Goal: Transaction & Acquisition: Purchase product/service

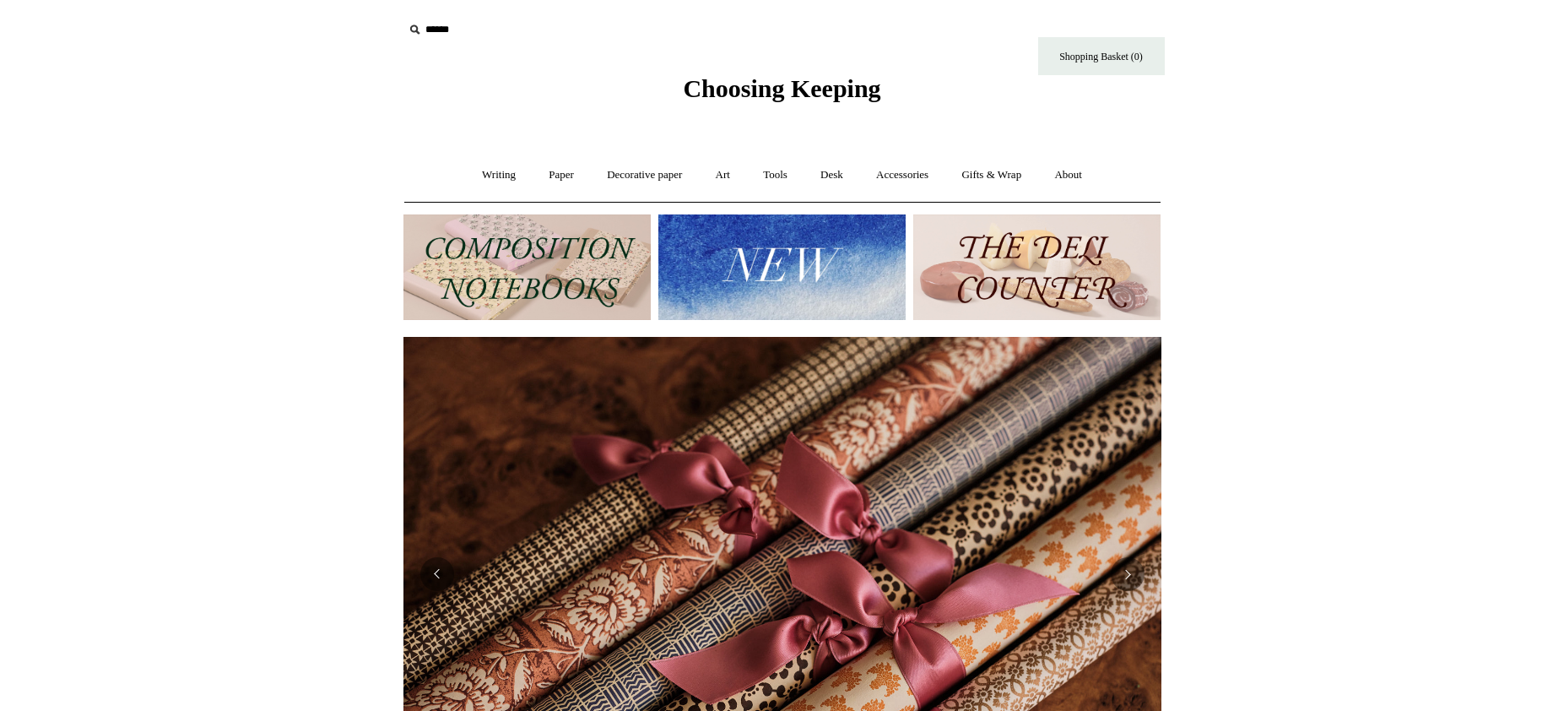
scroll to position [0, 1516]
click at [841, 171] on link "Desk +" at bounding box center [831, 175] width 53 height 45
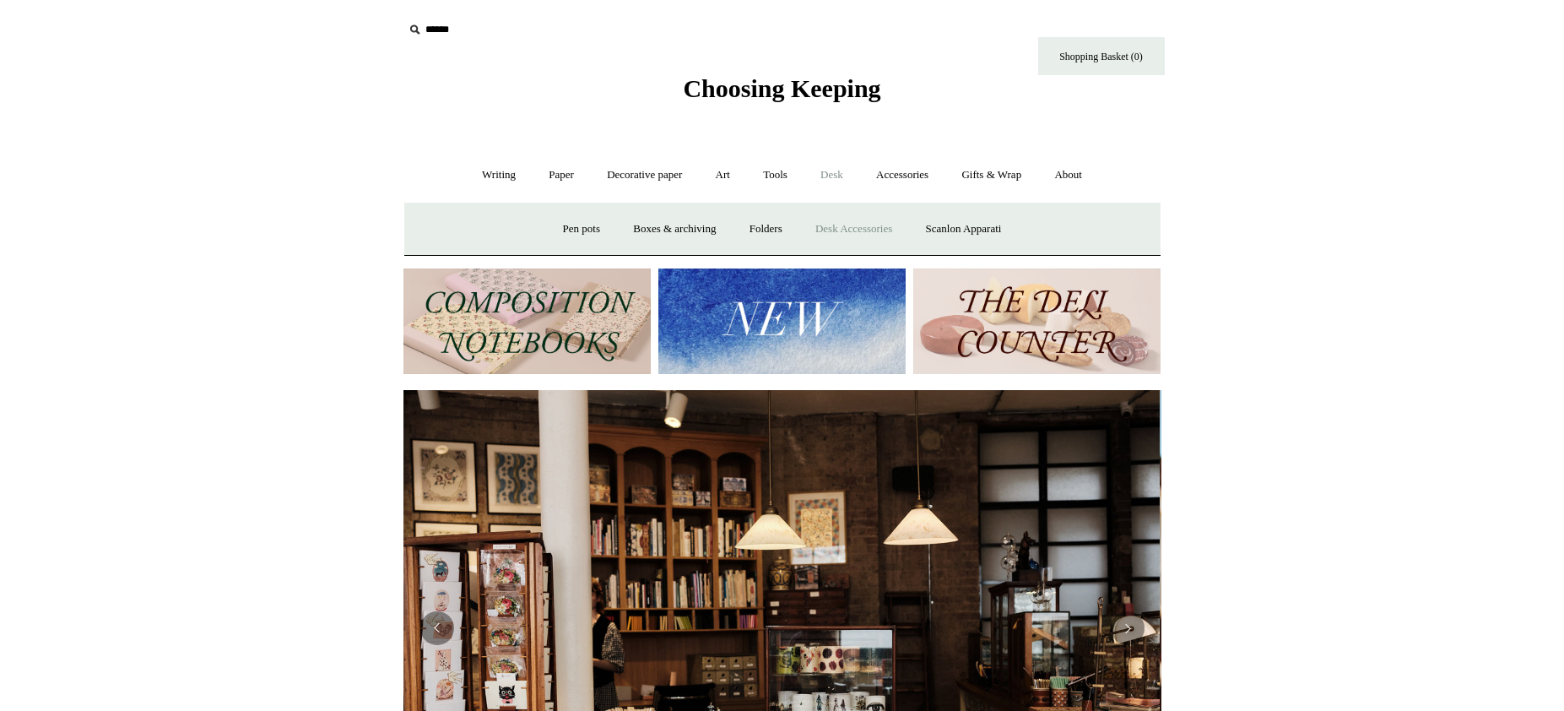
scroll to position [0, 0]
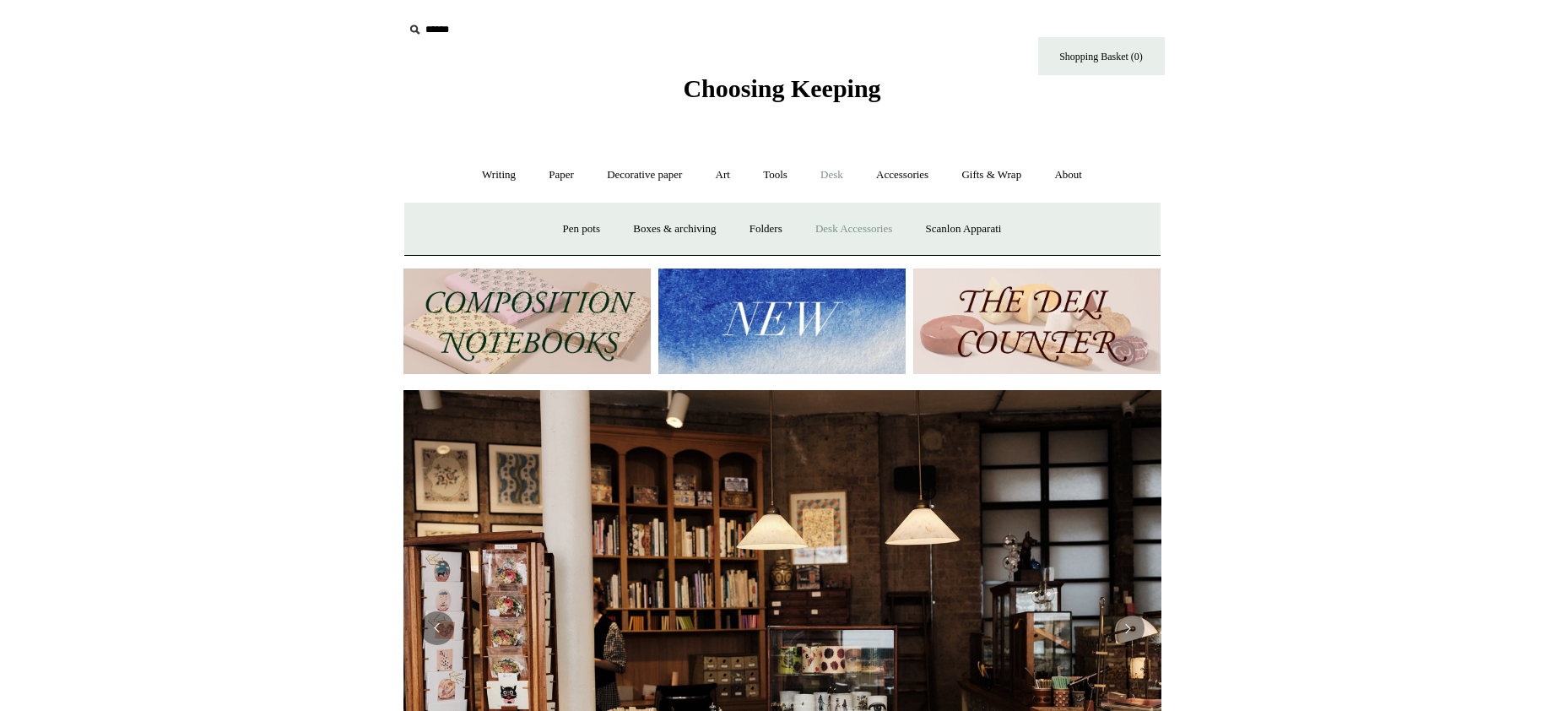
click at [842, 222] on link "Desk Accessories" at bounding box center [853, 229] width 107 height 45
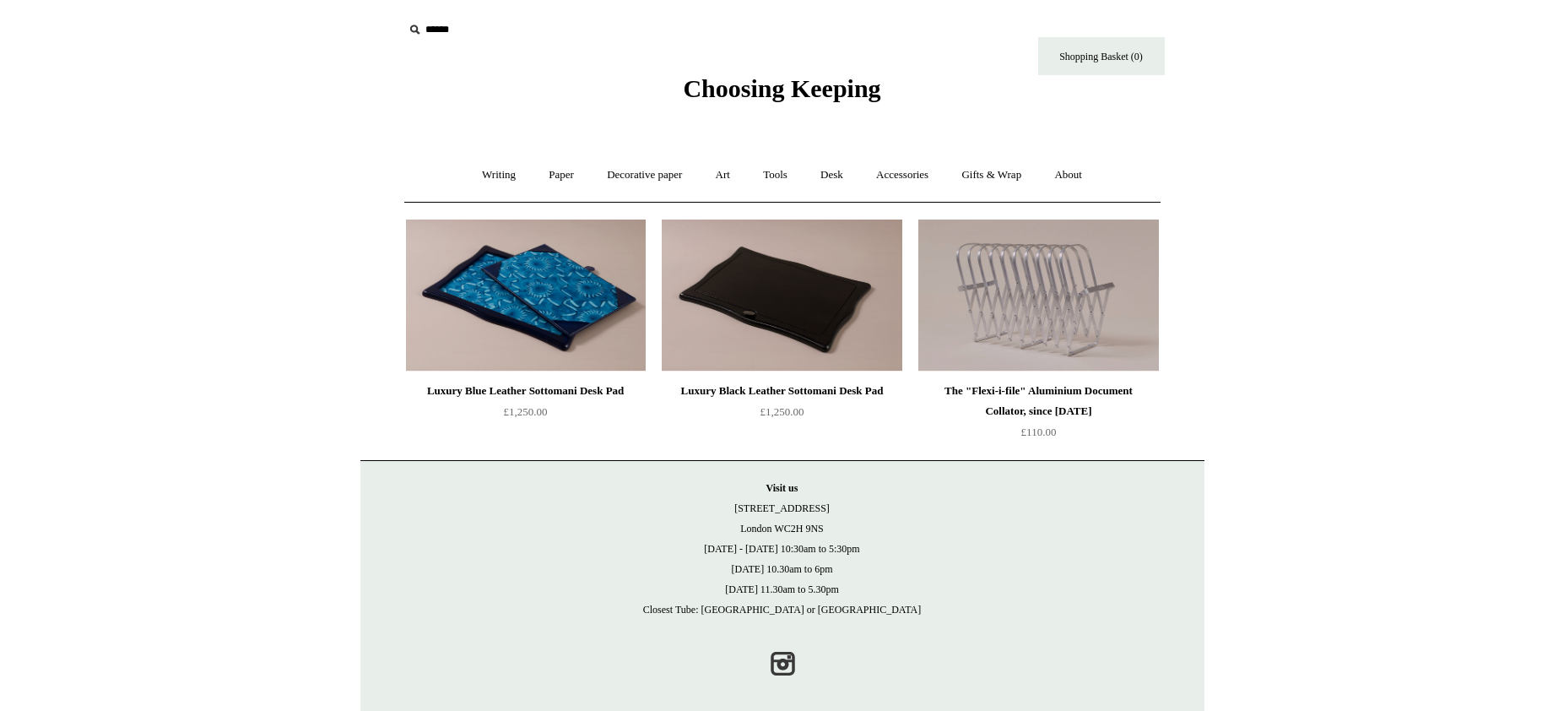
click at [826, 331] on img at bounding box center [782, 295] width 240 height 152
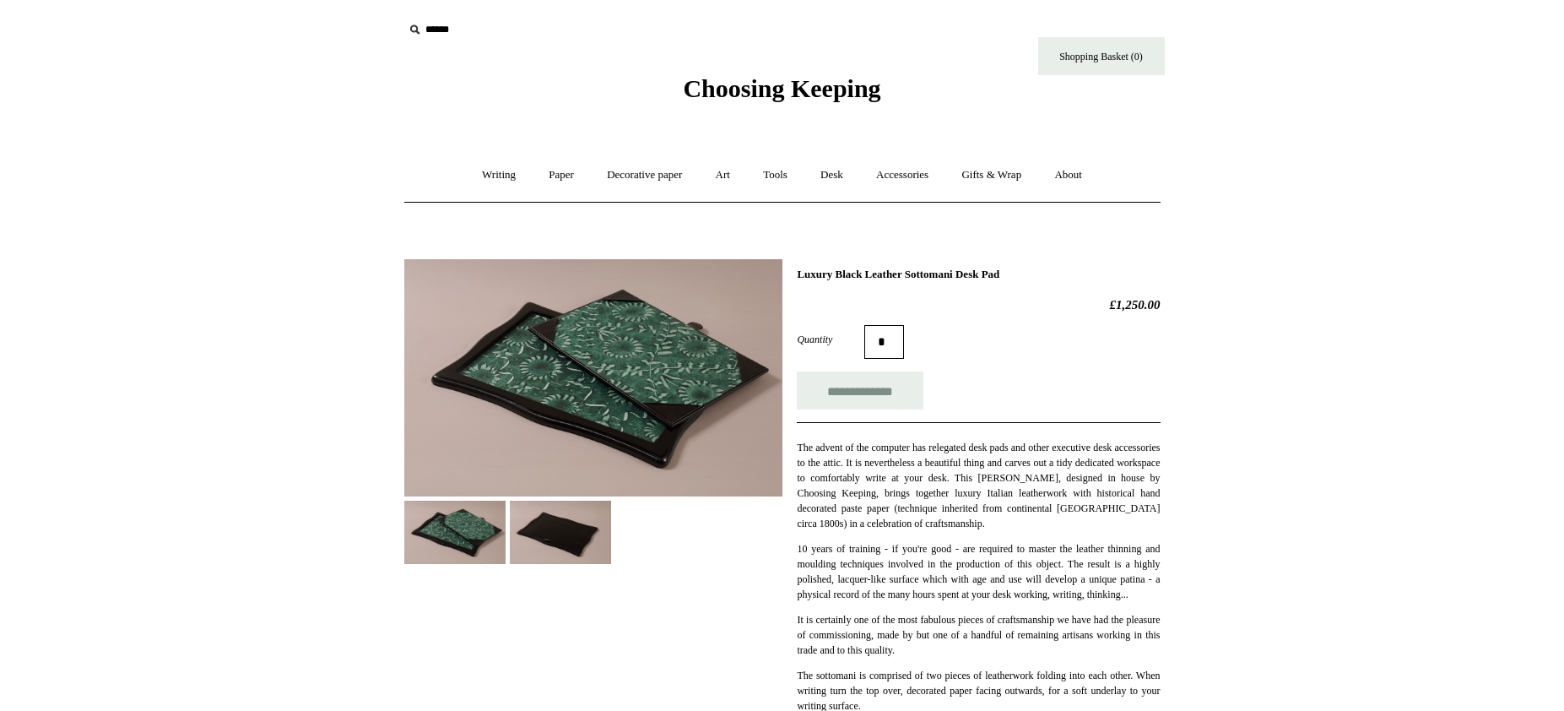
click at [439, 34] on input "text" at bounding box center [508, 29] width 208 height 31
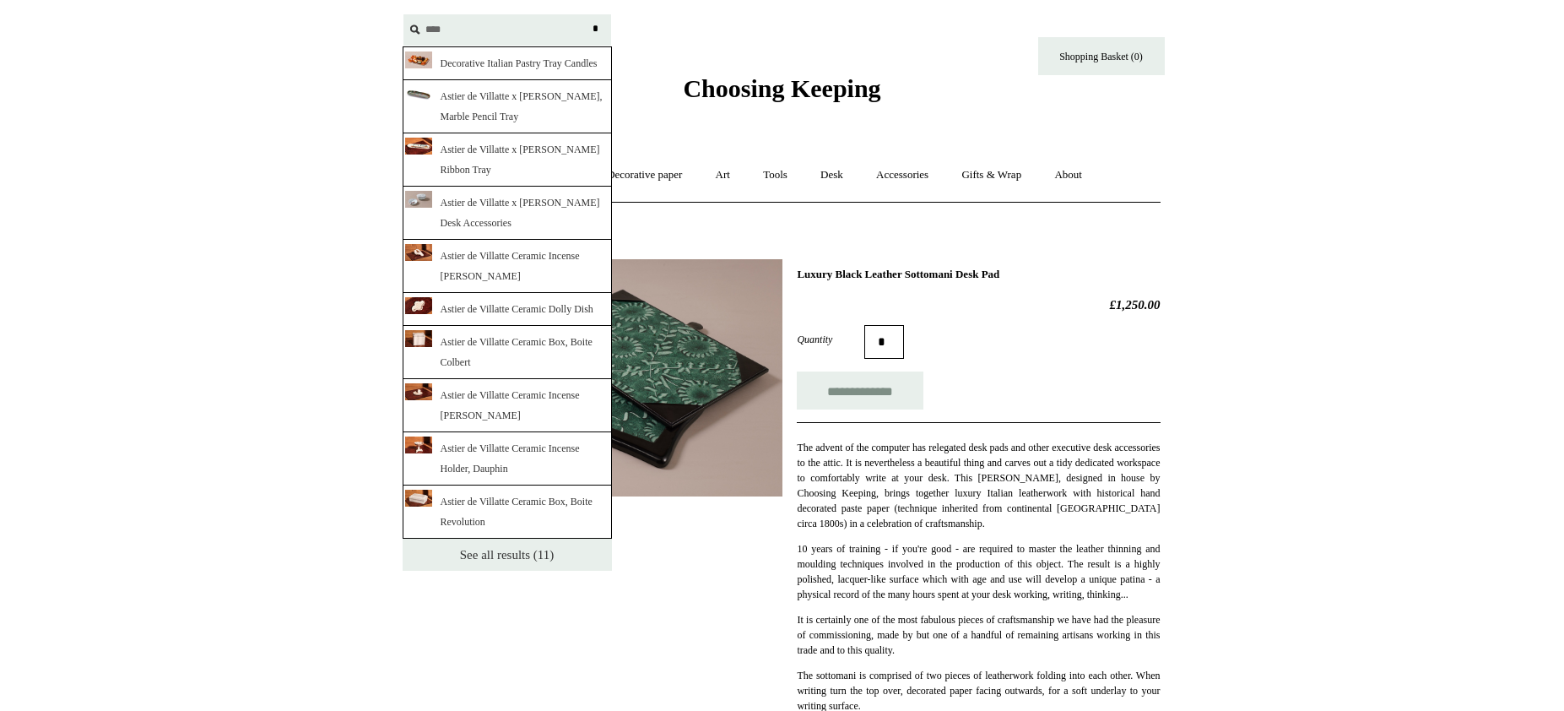
type input "****"
click at [480, 571] on link "See all results (11)" at bounding box center [507, 555] width 209 height 32
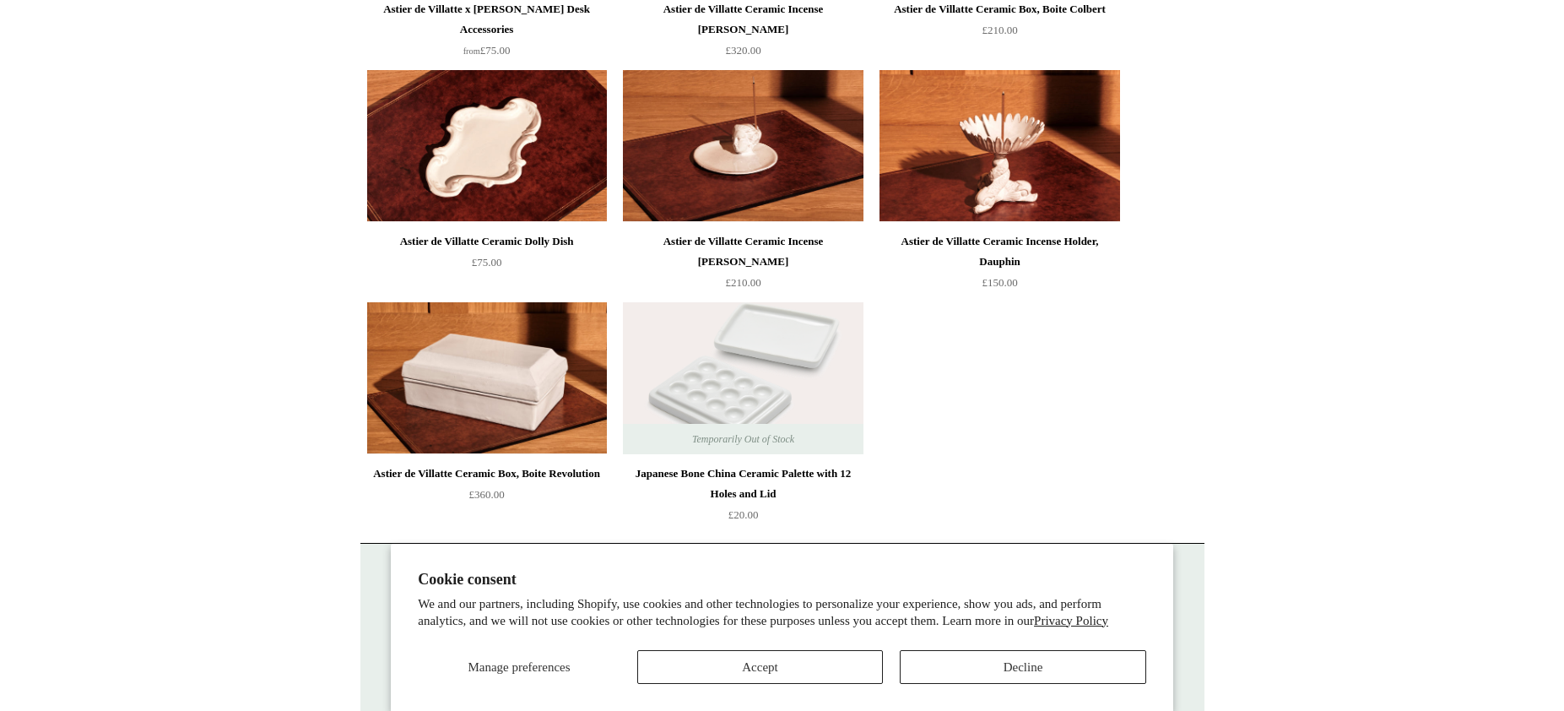
scroll to position [823, 0]
